Goal: Transaction & Acquisition: Subscribe to service/newsletter

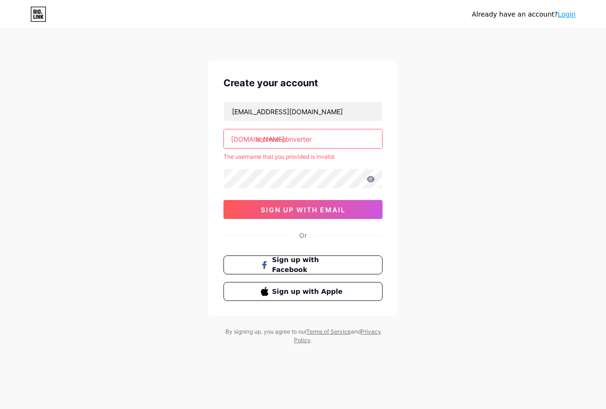
click at [283, 136] on input "archive-converter" at bounding box center [303, 138] width 158 height 19
type input "archiveconverter"
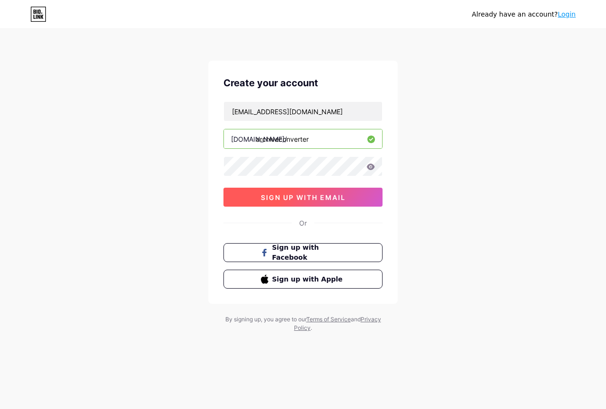
click at [312, 200] on span "sign up with email" at bounding box center [303, 197] width 85 height 8
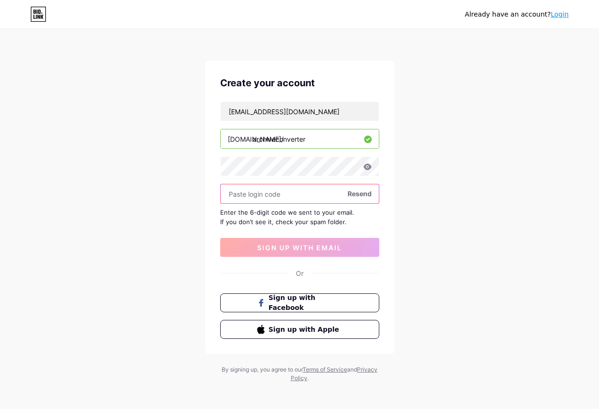
paste input "498422"
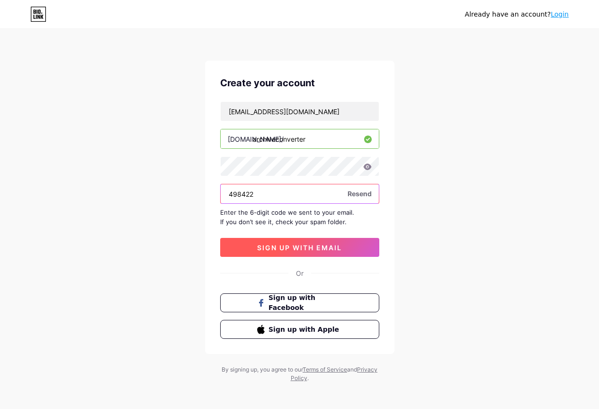
type input "498422"
click at [312, 245] on span "sign up with email" at bounding box center [299, 247] width 85 height 8
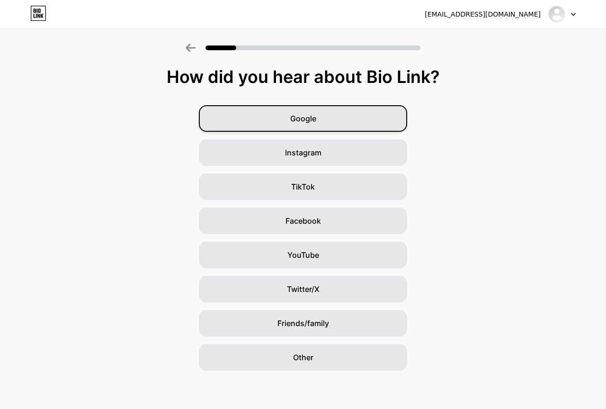
click at [334, 125] on div "Google" at bounding box center [303, 118] width 208 height 27
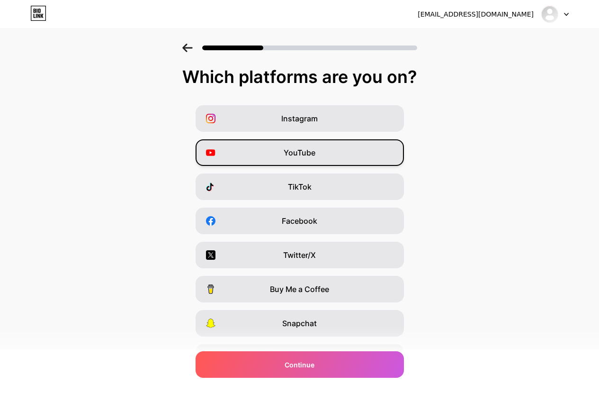
click at [338, 158] on div "YouTube" at bounding box center [300, 152] width 208 height 27
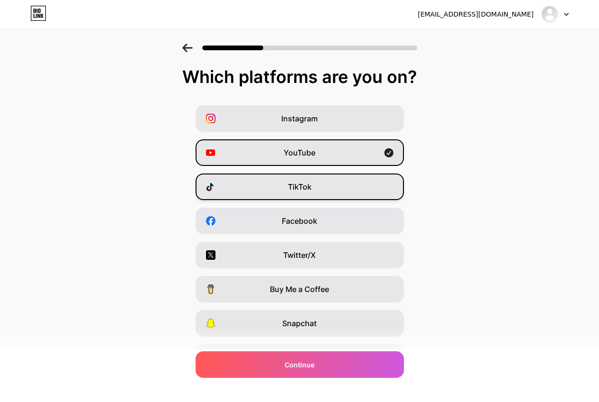
click at [339, 189] on div "TikTok" at bounding box center [300, 186] width 208 height 27
click at [337, 216] on div "Facebook" at bounding box center [300, 220] width 208 height 27
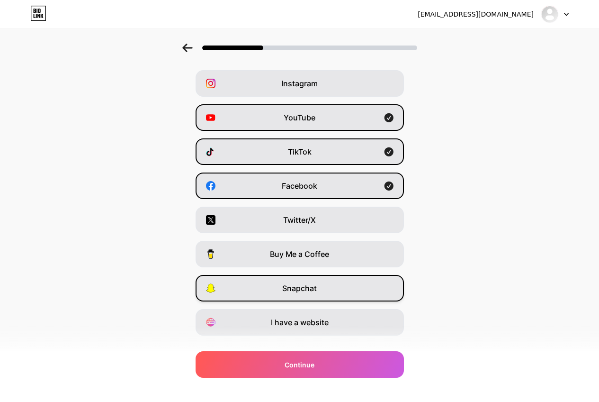
scroll to position [54, 0]
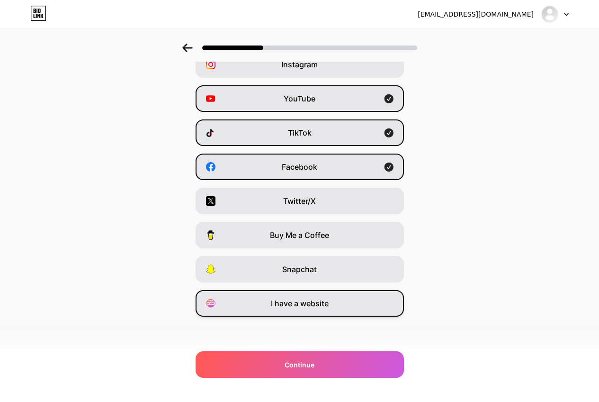
click at [347, 306] on div "I have a website" at bounding box center [300, 303] width 208 height 27
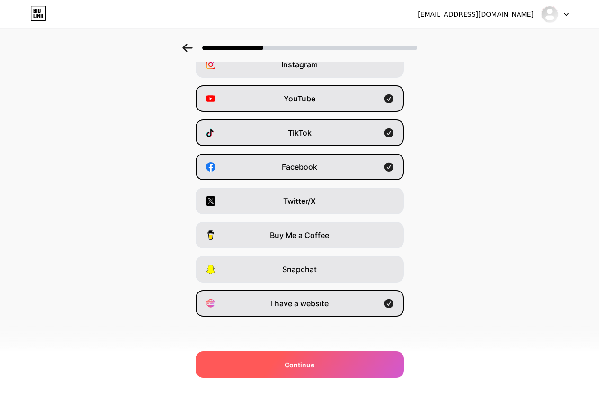
click at [356, 361] on div "Continue" at bounding box center [300, 364] width 208 height 27
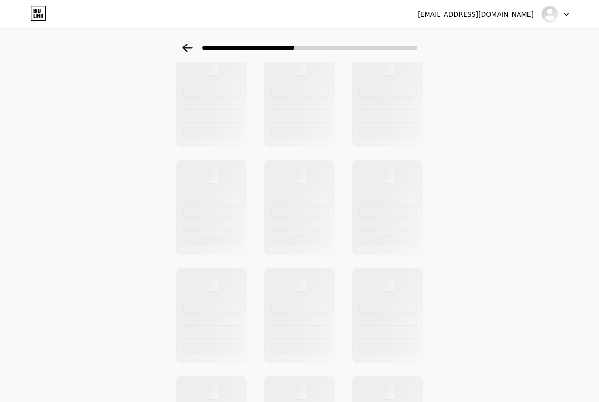
scroll to position [0, 0]
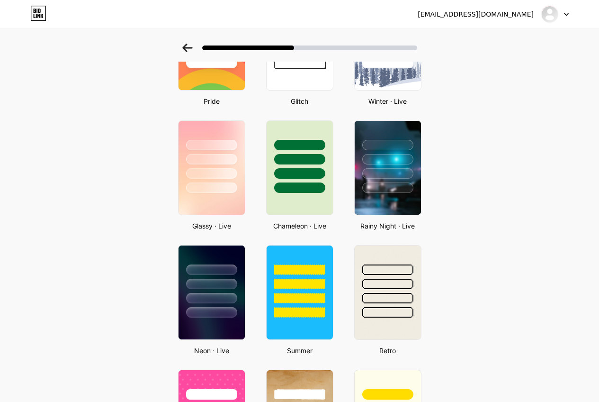
scroll to position [474, 0]
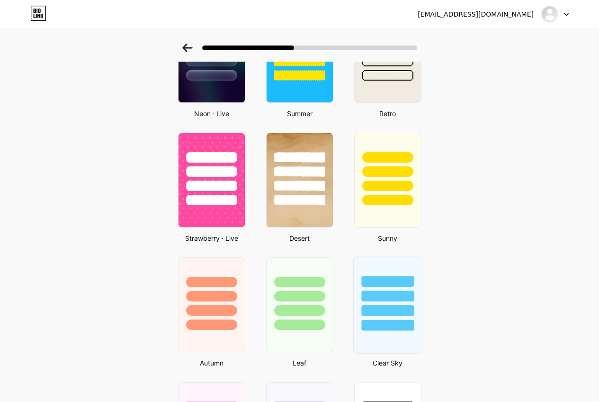
click at [399, 296] on div at bounding box center [387, 295] width 53 height 11
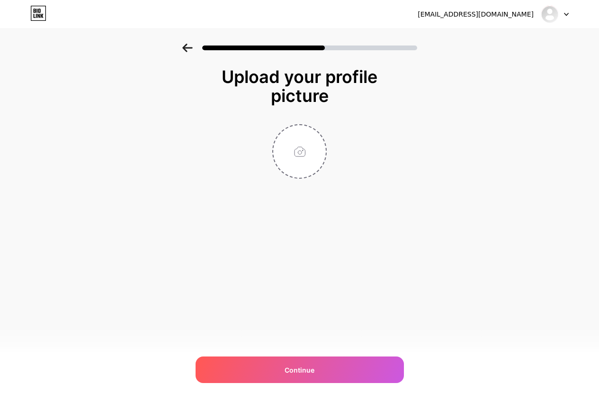
scroll to position [0, 0]
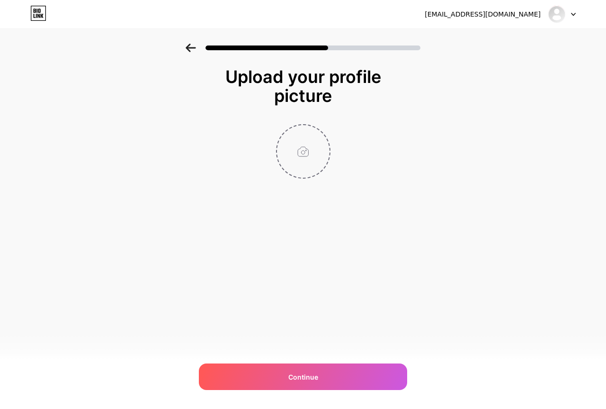
click at [301, 157] on input "file" at bounding box center [303, 151] width 53 height 53
type input "C:\fakepath\download.jpg"
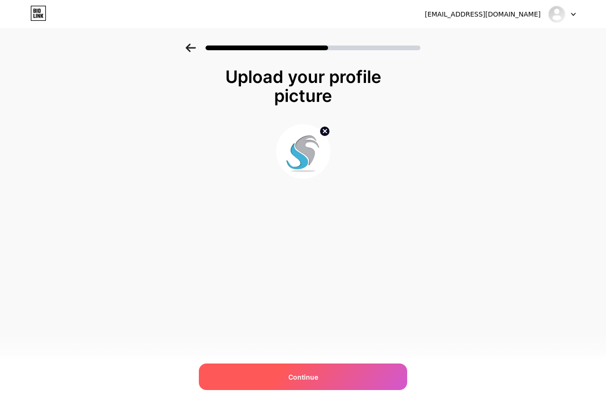
click at [336, 379] on div "Continue" at bounding box center [303, 376] width 208 height 27
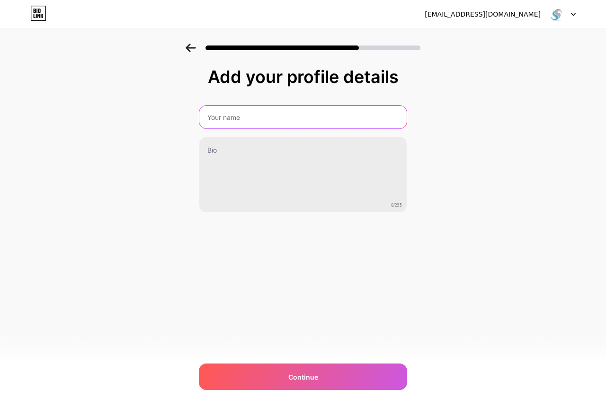
click at [269, 124] on input "text" at bounding box center [302, 117] width 207 height 23
paste input "Softaken Archive Converter"
type input "Softaken Archive Converter"
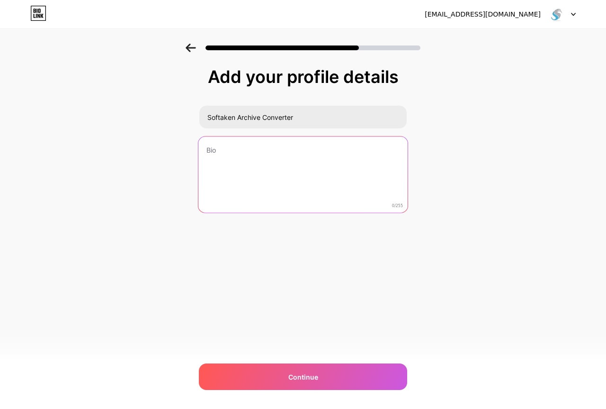
click at [296, 165] on textarea at bounding box center [302, 174] width 209 height 77
click at [250, 173] on textarea "To enrich screen reader interactions, please activate Accessibility in Grammarl…" at bounding box center [302, 175] width 207 height 76
paste textarea "Softaken Archive Converter Software offers a reliable way to convert popular ar…"
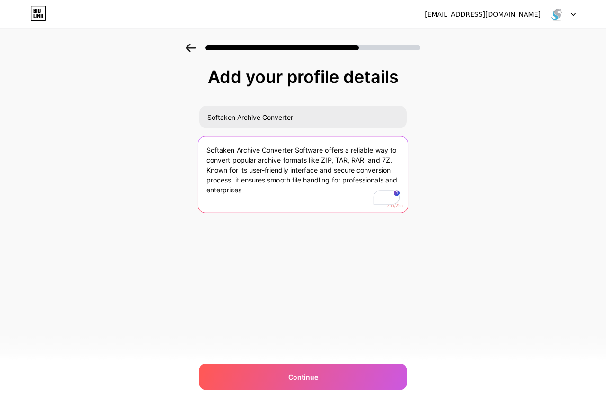
click at [232, 182] on textarea "Softaken Archive Converter Software offers a reliable way to convert popular ar…" at bounding box center [302, 174] width 209 height 77
click at [257, 180] on textarea "Softaken Archive Converter Software offers a reliable way to convert popular ar…" at bounding box center [302, 174] width 209 height 77
click at [261, 198] on textarea "Softaken Archive Converter Software offers a reliable way to convert popular ar…" at bounding box center [302, 174] width 209 height 77
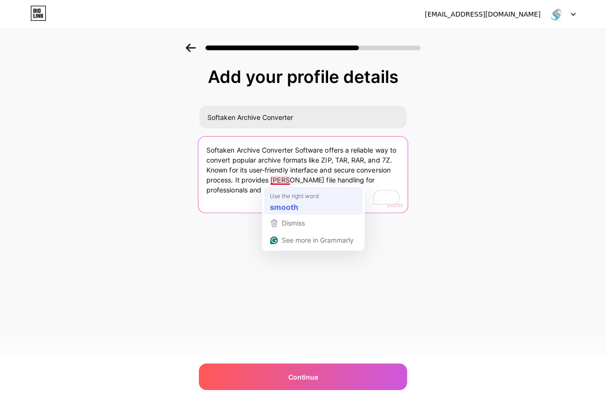
type textarea "Softaken Archive Converter Software offers a reliable way to convert popular ar…"
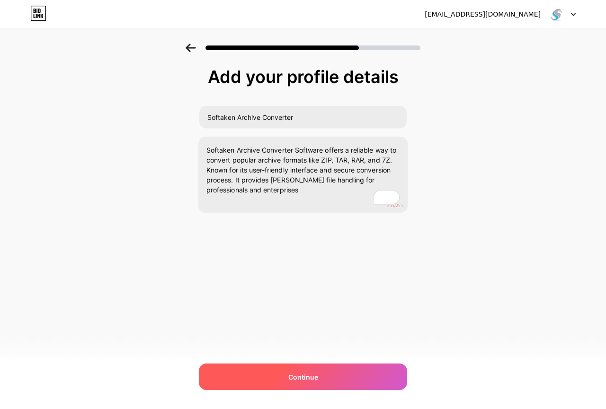
click at [315, 379] on span "Continue" at bounding box center [303, 377] width 30 height 10
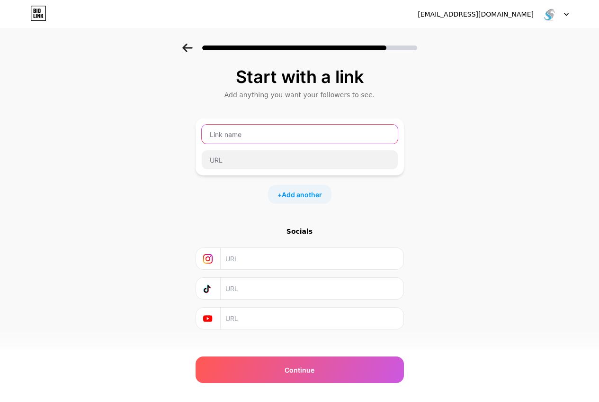
click at [270, 139] on input "text" at bounding box center [300, 134] width 196 height 19
paste input "Archive Converter"
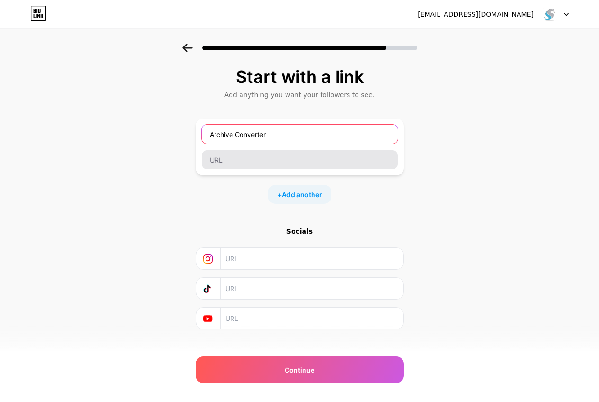
type input "Archive Converter"
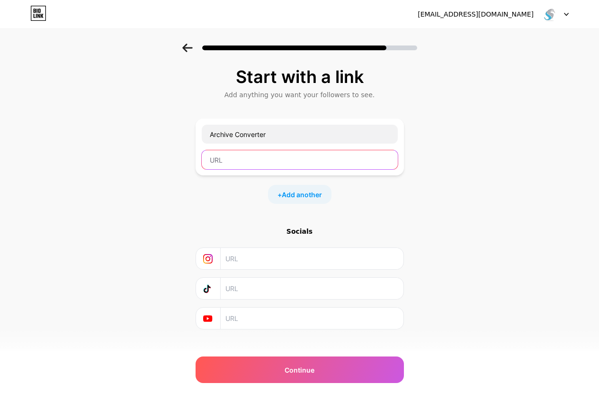
click at [266, 159] on input "text" at bounding box center [300, 159] width 196 height 19
paste input "https://www.softaken.com/archive-converter"
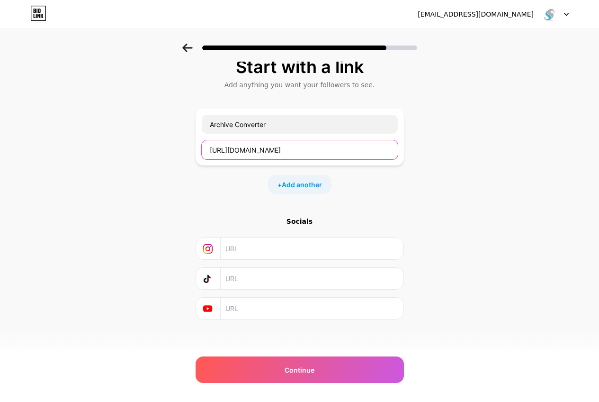
scroll to position [13, 0]
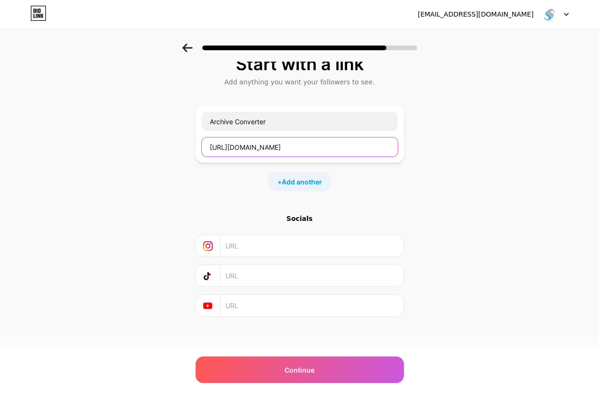
type input "https://www.softaken.com/archive-converter"
click at [317, 239] on input "text" at bounding box center [311, 245] width 172 height 21
click at [287, 272] on input "text" at bounding box center [311, 275] width 172 height 21
click at [275, 310] on input "text" at bounding box center [311, 305] width 172 height 21
click at [272, 307] on input "text" at bounding box center [311, 305] width 172 height 21
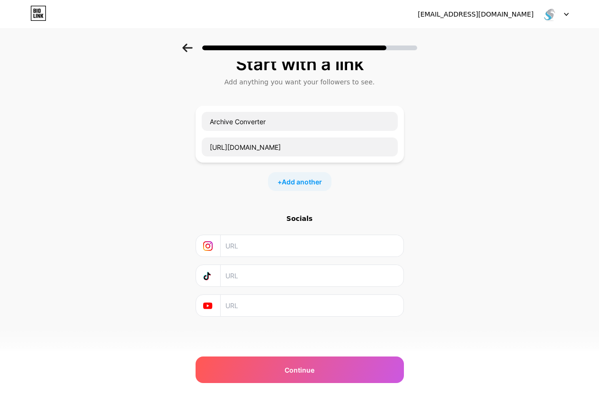
paste input "https://www.youtube.com/c/SoftakenSoftware"
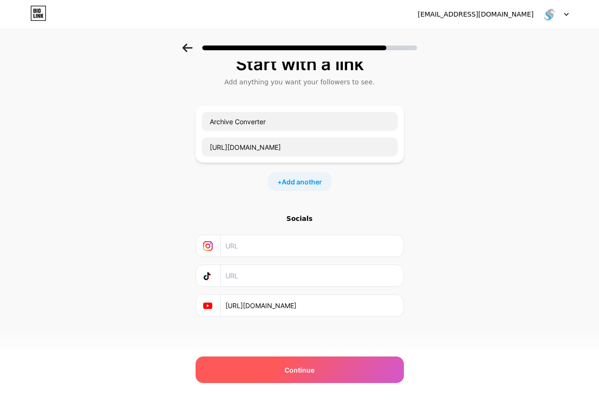
type input "https://www.youtube.com/c/SoftakenSoftware"
click at [332, 366] on div "Continue" at bounding box center [300, 369] width 208 height 27
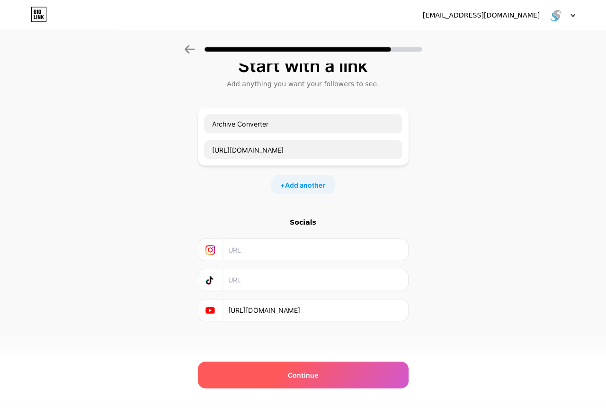
scroll to position [0, 0]
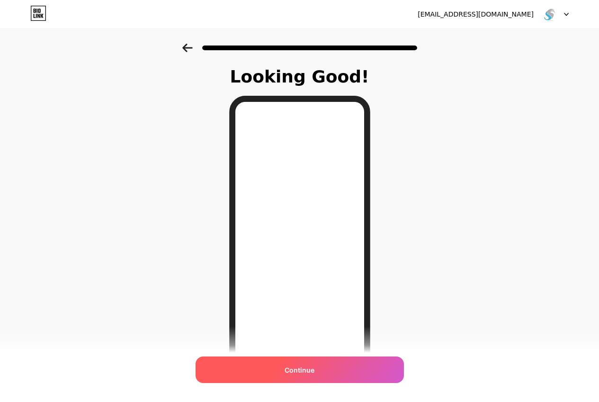
click at [334, 370] on div "Continue" at bounding box center [300, 369] width 208 height 27
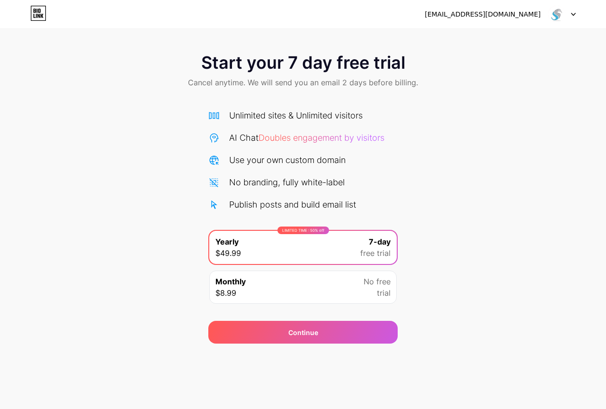
click at [528, 16] on div "[EMAIL_ADDRESS][DOMAIN_NAME]" at bounding box center [483, 14] width 116 height 10
click at [578, 13] on div "[EMAIL_ADDRESS][DOMAIN_NAME] Logout" at bounding box center [303, 14] width 606 height 17
click at [574, 14] on icon at bounding box center [573, 14] width 5 height 3
click at [504, 17] on div "[EMAIL_ADDRESS][DOMAIN_NAME]" at bounding box center [483, 14] width 116 height 10
click at [554, 11] on img at bounding box center [557, 14] width 18 height 18
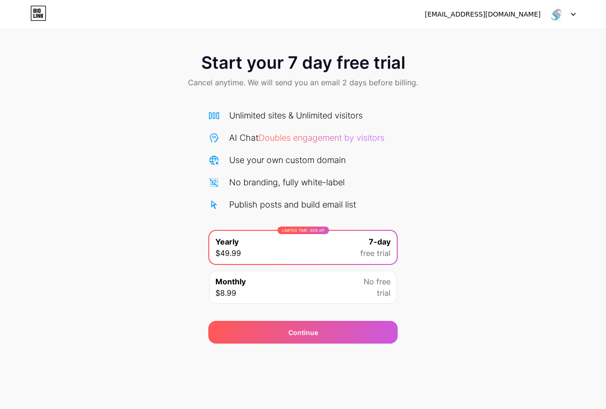
click at [554, 11] on img at bounding box center [557, 14] width 18 height 18
click at [514, 131] on div "Start your 7 day free trial Cancel anytime. We will send you an email 2 days be…" at bounding box center [303, 194] width 606 height 300
click at [505, 61] on div "Start your 7 day free trial Cancel anytime. We will send you an email 2 days be…" at bounding box center [303, 72] width 606 height 56
click at [536, 15] on div "[EMAIL_ADDRESS][DOMAIN_NAME]" at bounding box center [483, 14] width 116 height 10
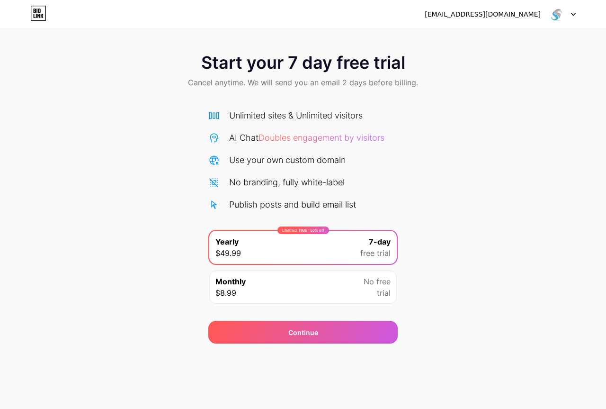
click at [560, 14] on img at bounding box center [557, 14] width 18 height 18
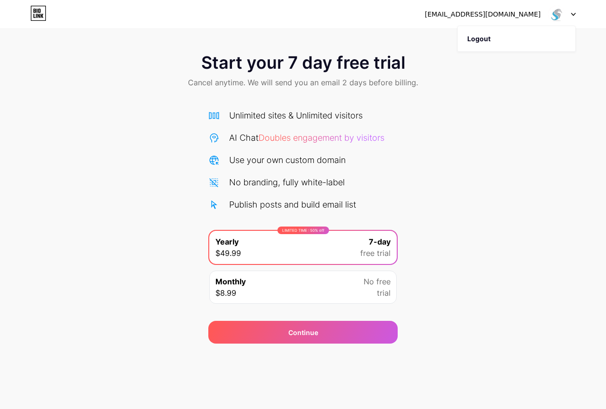
click at [505, 14] on div "[EMAIL_ADDRESS][DOMAIN_NAME]" at bounding box center [483, 14] width 116 height 10
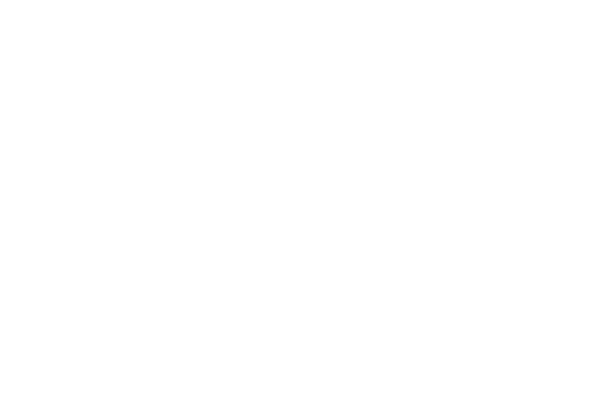
click at [215, 0] on html at bounding box center [303, 0] width 606 height 0
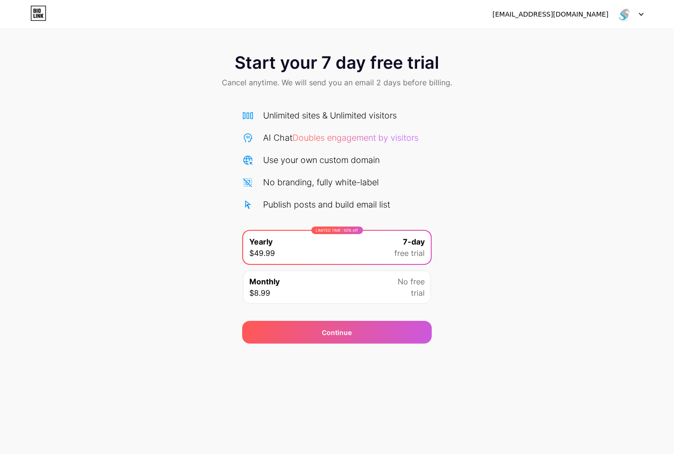
click at [404, 292] on div "No free trial" at bounding box center [410, 287] width 27 height 23
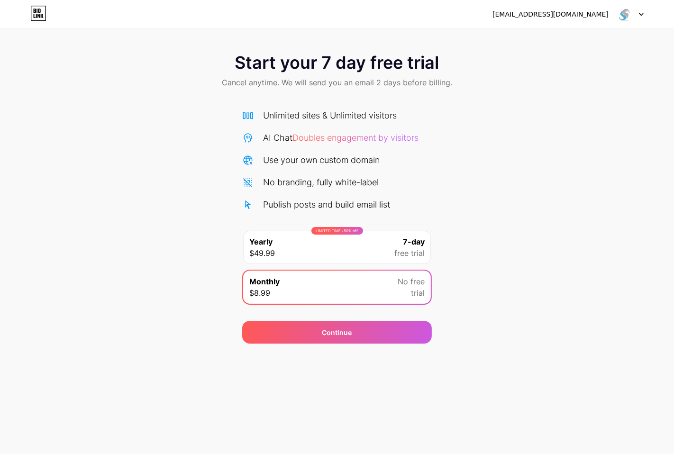
click at [385, 251] on div "LIMITED TIME : 50% off Yearly $49.99 7-day free trial" at bounding box center [337, 247] width 188 height 33
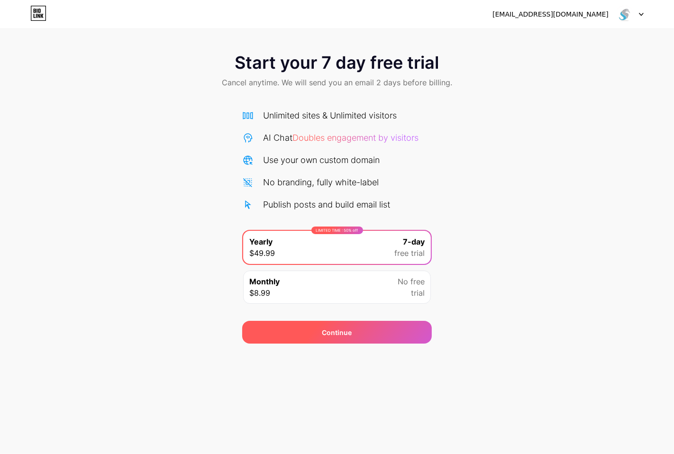
click at [365, 324] on div "Continue" at bounding box center [336, 332] width 189 height 23
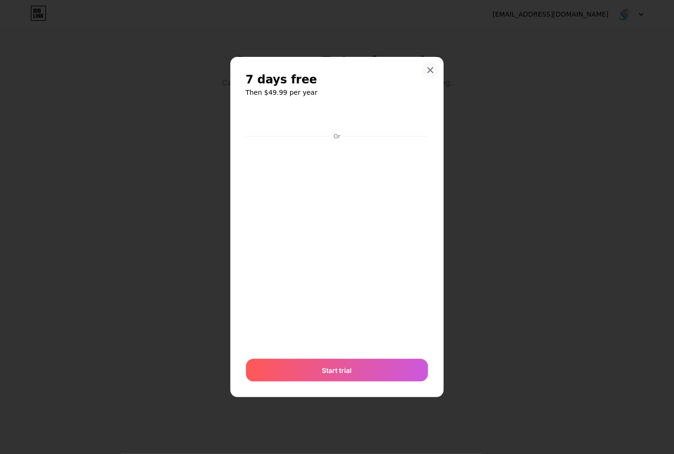
click at [432, 71] on icon at bounding box center [430, 70] width 8 height 8
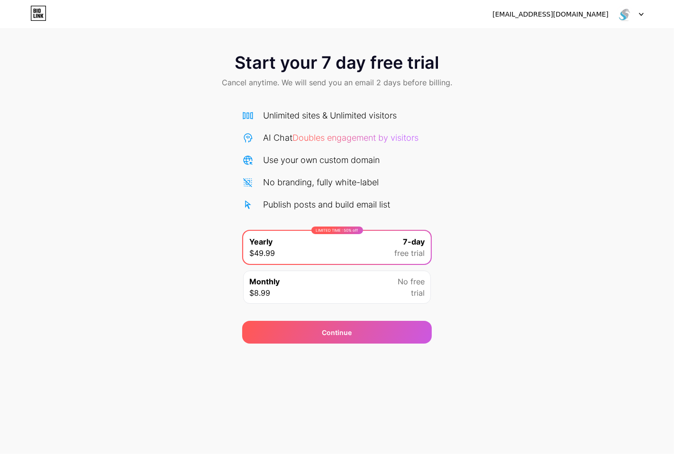
click at [540, 19] on div "[EMAIL_ADDRESS][DOMAIN_NAME]" at bounding box center [567, 14] width 151 height 17
click at [557, 9] on div "[EMAIL_ADDRESS][DOMAIN_NAME]" at bounding box center [550, 14] width 116 height 10
click at [144, 150] on div "Start your 7 day free trial Cancel anytime. We will send you an email 2 days be…" at bounding box center [337, 194] width 674 height 300
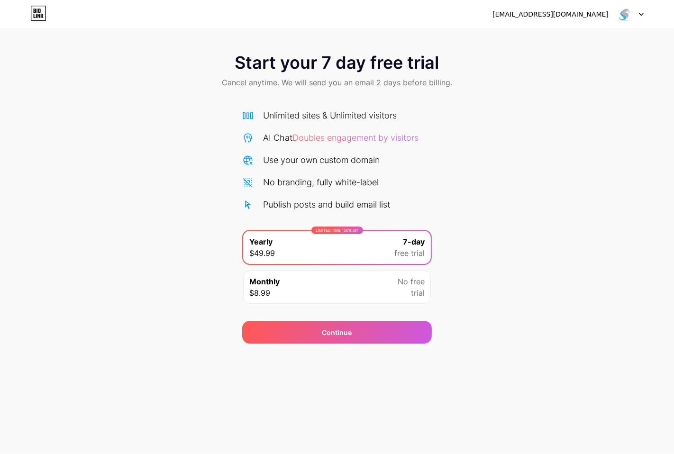
click at [606, 15] on div "[EMAIL_ADDRESS][DOMAIN_NAME] Logout" at bounding box center [337, 14] width 674 height 17
click at [606, 14] on img at bounding box center [624, 14] width 18 height 18
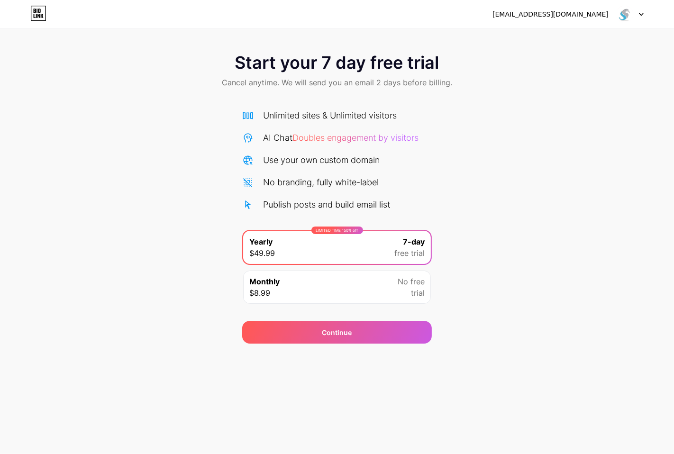
click at [569, 14] on div "[EMAIL_ADDRESS][DOMAIN_NAME]" at bounding box center [550, 14] width 116 height 10
click at [512, 222] on div "Start your 7 day free trial Cancel anytime. We will send you an email 2 days be…" at bounding box center [337, 194] width 674 height 300
click at [38, 12] on icon at bounding box center [38, 13] width 16 height 15
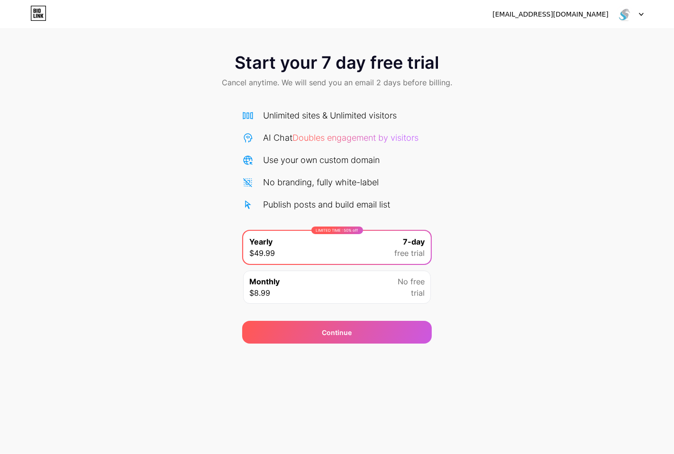
click at [352, 181] on div "No branding, fully white-label" at bounding box center [321, 182] width 116 height 13
click at [406, 246] on span "7-day" at bounding box center [414, 241] width 22 height 11
click at [403, 285] on span "No free" at bounding box center [410, 281] width 27 height 11
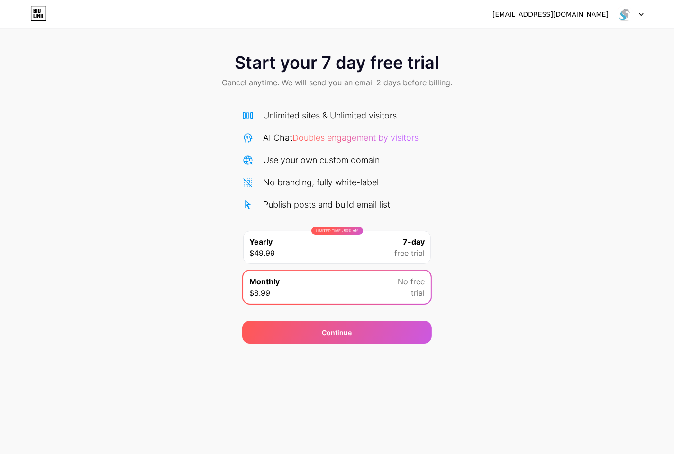
click at [606, 14] on img at bounding box center [624, 14] width 18 height 18
drag, startPoint x: 622, startPoint y: 14, endPoint x: 532, endPoint y: 13, distance: 90.0
click at [532, 13] on div "[EMAIL_ADDRESS][DOMAIN_NAME]" at bounding box center [550, 14] width 116 height 10
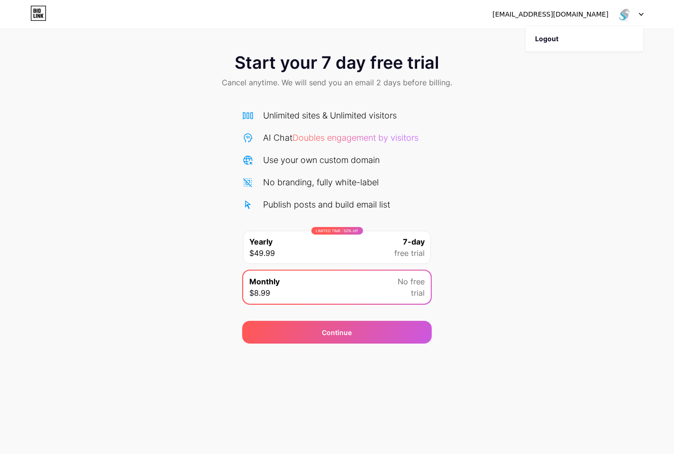
click at [532, 13] on div "[EMAIL_ADDRESS][DOMAIN_NAME]" at bounding box center [550, 14] width 116 height 10
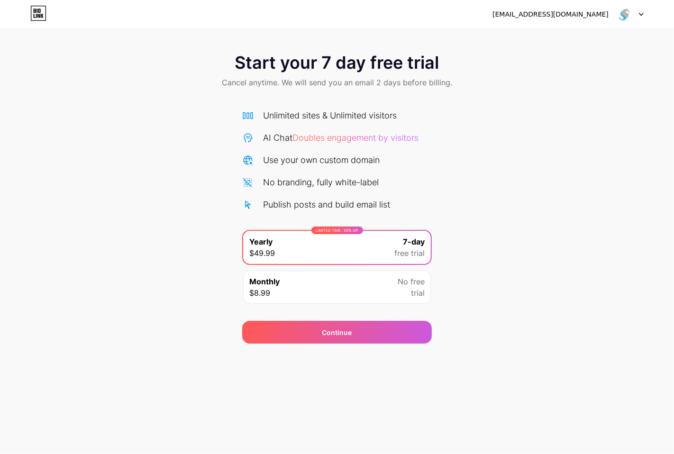
click at [572, 15] on div "[EMAIL_ADDRESS][DOMAIN_NAME]" at bounding box center [550, 14] width 116 height 10
click at [641, 16] on icon at bounding box center [641, 14] width 5 height 3
click at [600, 105] on div "Start your 7 day free trial Cancel anytime. We will send you an email 2 days be…" at bounding box center [337, 194] width 674 height 300
